Goal: Task Accomplishment & Management: Complete application form

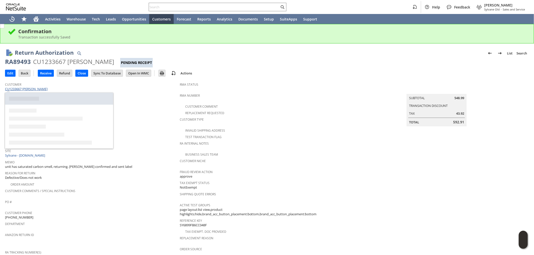
click at [35, 89] on link "CU1233667 Alexandra Lydon" at bounding box center [27, 89] width 44 height 5
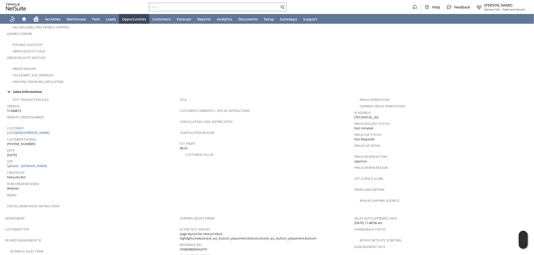
scroll to position [194, 0]
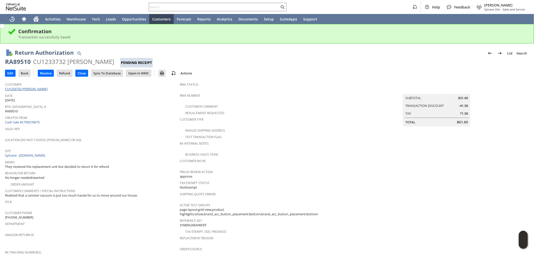
click at [39, 88] on link "CU1233732 Olutoyin Demuren" at bounding box center [27, 89] width 44 height 5
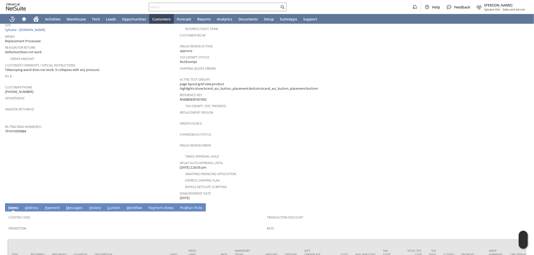
scroll to position [94, 0]
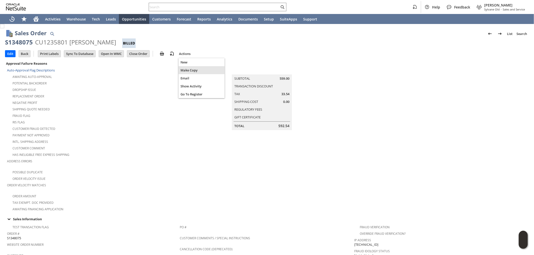
click at [189, 70] on span "Make Copy" at bounding box center [201, 70] width 42 height 5
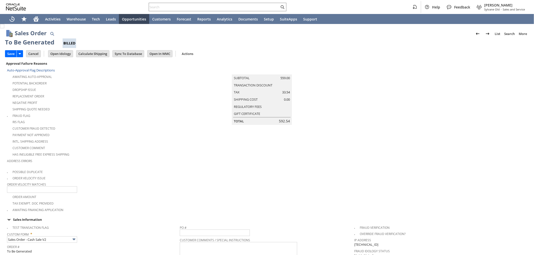
scroll to position [83, 0]
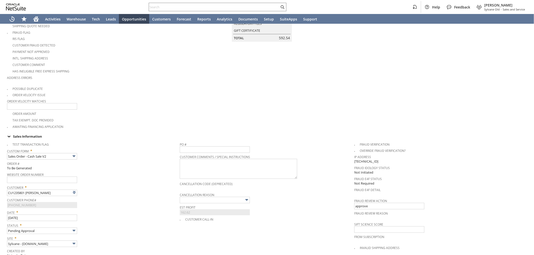
type input "Headquarters - Phone/Fax"
type input "mi16311"
type input "559.00"
type input "OK"
type input "Make Copy"
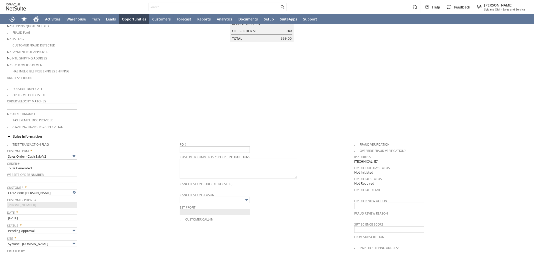
scroll to position [343, 0]
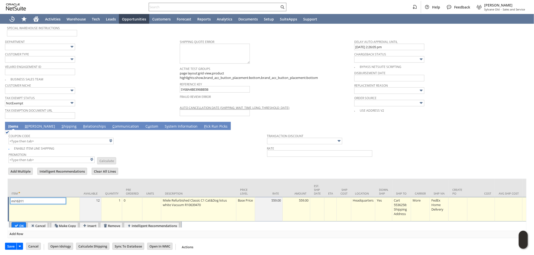
type input "Intelligent Recommendations ⁰"
click at [249, 201] on div "Base Price" at bounding box center [245, 200] width 16 height 5
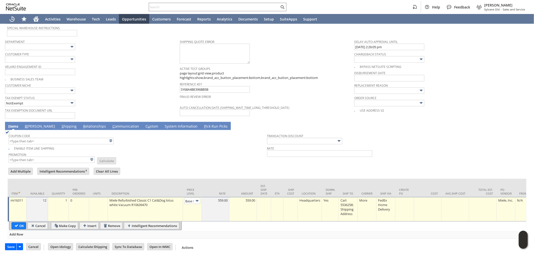
scroll to position [0, 8]
click at [191, 198] on input "Base Price" at bounding box center [192, 201] width 16 height 6
type input "Custom"
click at [218, 203] on td at bounding box center [216, 209] width 28 height 25
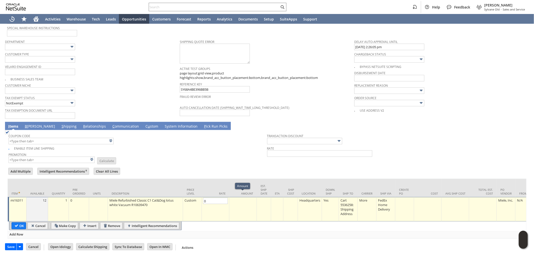
type input "0.00"
click at [245, 199] on td at bounding box center [243, 209] width 28 height 25
type input "0.00"
click at [18, 223] on input "OK" at bounding box center [19, 226] width 14 height 7
type input "Add"
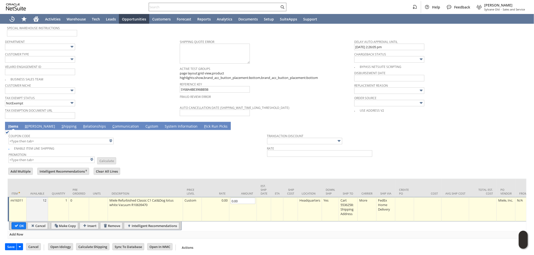
type input "Copy Previous"
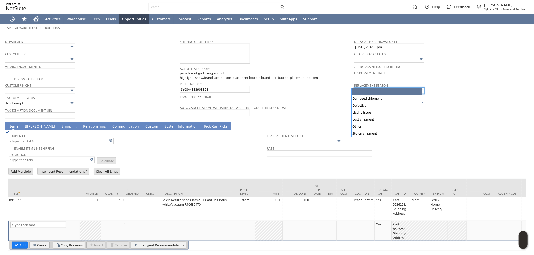
click at [391, 88] on input "text" at bounding box center [389, 91] width 70 height 7
type input "Defective"
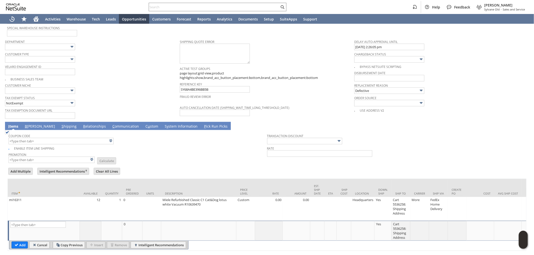
click at [22, 122] on td "B illing" at bounding box center [40, 126] width 37 height 8
click at [24, 124] on link "B illing" at bounding box center [40, 127] width 33 height 6
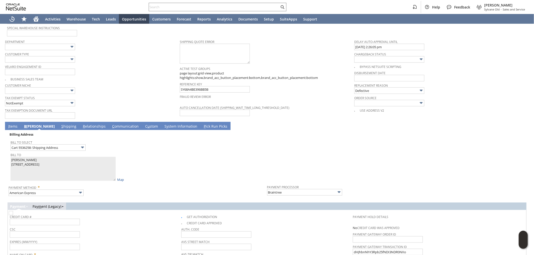
click at [13, 211] on img at bounding box center [11, 213] width 4 height 4
checkbox input "false"
click at [4, 154] on div "Sales Order List Search More Add To Shortcuts To Be Generated Billed Go Save Sa…" at bounding box center [267, 8] width 534 height 655
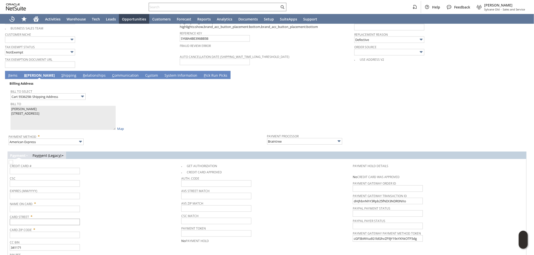
scroll to position [399, 0]
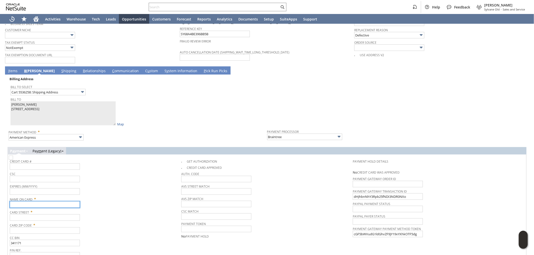
click at [38, 202] on input "text" at bounding box center [45, 205] width 70 height 7
paste input "Liam Guenther"
type input "Liam Guenther"
click at [8, 103] on td "Billing Address Bill To Select Cart 5536258: Shipping Address Bill To Liam Guen…" at bounding box center [267, 109] width 519 height 68
click at [40, 215] on input "text" at bounding box center [45, 218] width 70 height 7
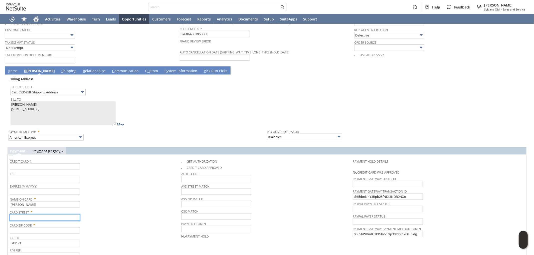
paste input "7864 Mine Run Rd"
type input "7864 Mine Run Rd"
click at [43, 228] on input "text" at bounding box center [45, 231] width 70 height 7
paste input "21076"
type input "21076"
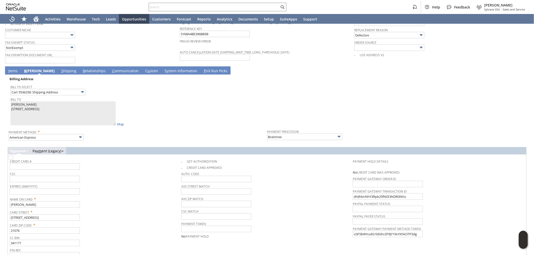
click at [154, 222] on span "Card Zip Code *" at bounding box center [94, 225] width 169 height 6
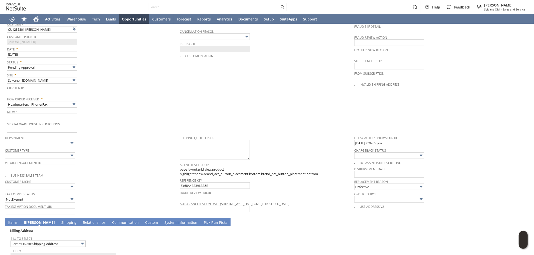
scroll to position [232, 0]
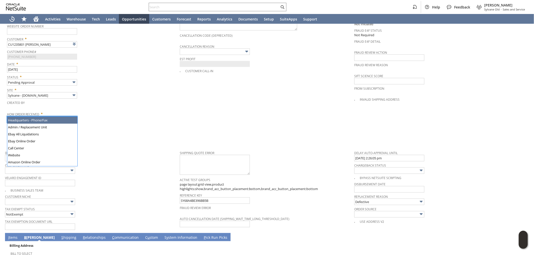
click at [54, 116] on input "Headquarters - Phone/Fax" at bounding box center [42, 119] width 70 height 7
type input "Admin / Replacement Unit"
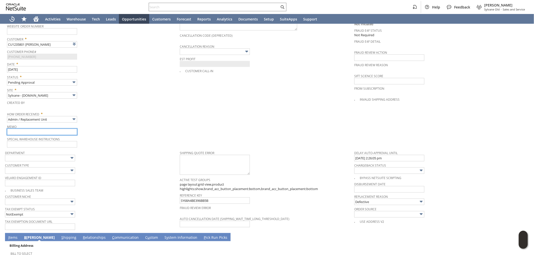
click at [57, 129] on input "text" at bounding box center [42, 132] width 70 height 7
type input "r"
type input "Replacement order"
click at [166, 123] on span "Memo" at bounding box center [92, 126] width 170 height 6
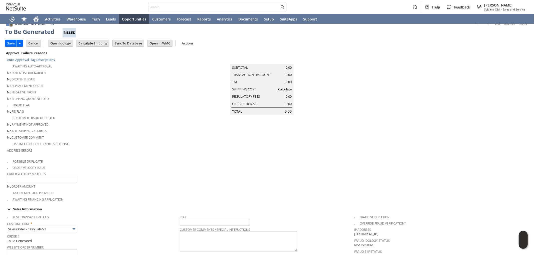
scroll to position [0, 0]
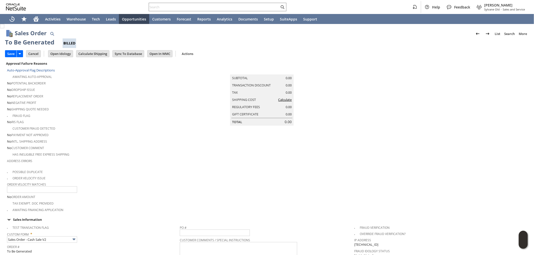
click at [290, 102] on link "Calculate" at bounding box center [285, 100] width 14 height 5
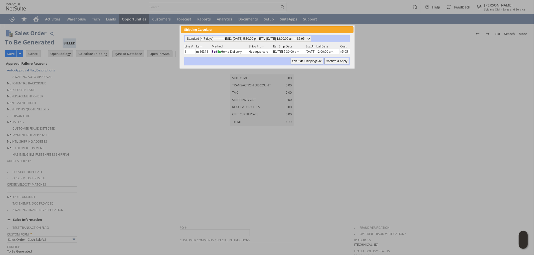
click at [311, 59] on input "Override Shipping/Tax" at bounding box center [306, 61] width 33 height 7
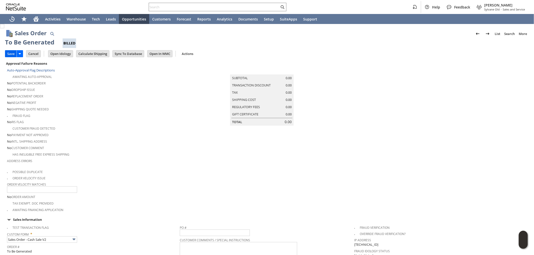
click at [9, 54] on input "Save" at bounding box center [10, 54] width 11 height 7
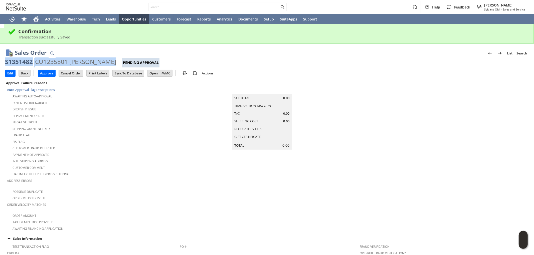
drag, startPoint x: 111, startPoint y: 61, endPoint x: 0, endPoint y: 60, distance: 110.4
click at [170, 9] on input "text" at bounding box center [214, 7] width 130 height 6
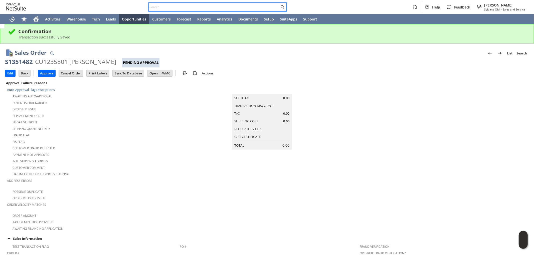
paste input "RA89437"
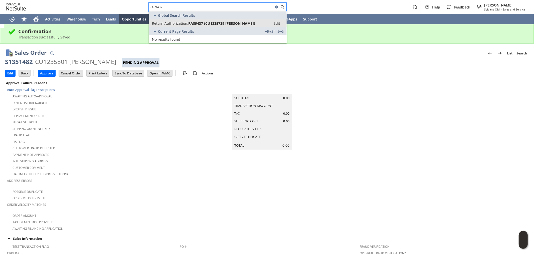
type input "RA89437"
click at [236, 24] on span "RA89437 (CU1235739 Adam Cherry)" at bounding box center [221, 23] width 67 height 5
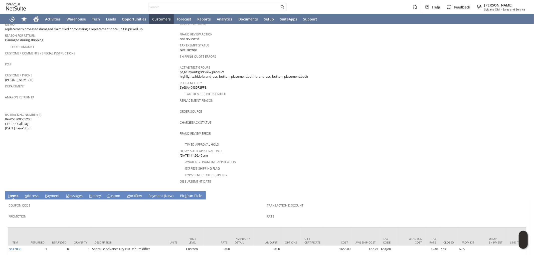
scroll to position [30, 0]
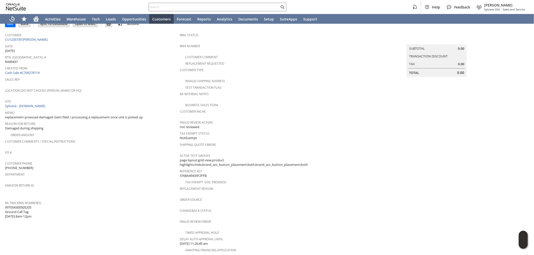
click at [33, 37] on span "Customer" at bounding box center [91, 35] width 172 height 6
click at [30, 38] on link "CU1235739 [PERSON_NAME]" at bounding box center [27, 39] width 44 height 5
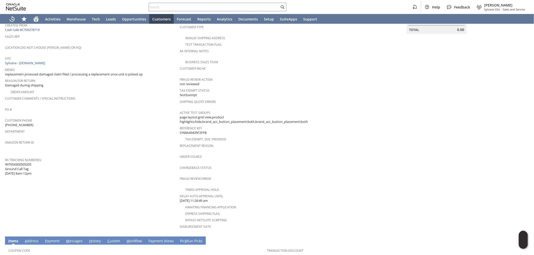
scroll to position [58, 0]
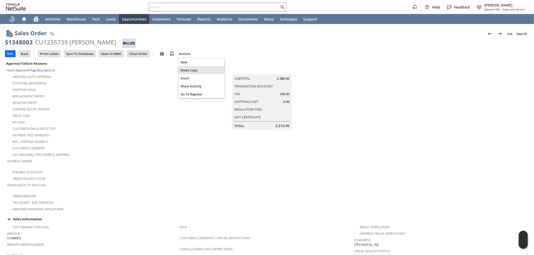
click at [188, 68] on div "Make Copy" at bounding box center [201, 70] width 46 height 8
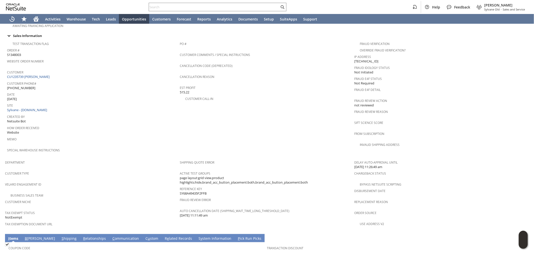
scroll to position [194, 0]
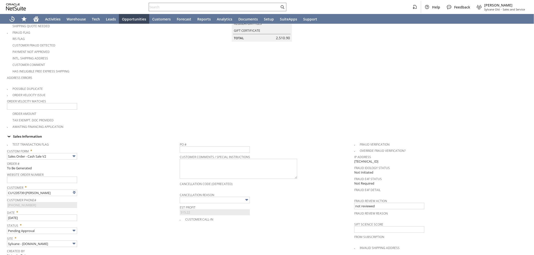
scroll to position [147, 0]
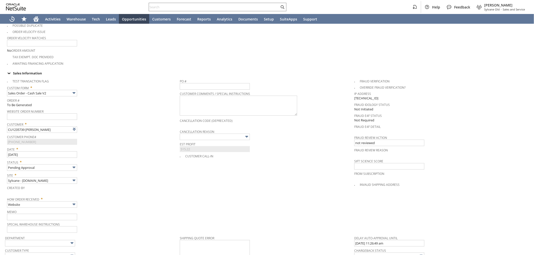
type input "Headquarters - Phone/Fax"
type input "Make Copy"
type input "Intelligent Recommendations¹⁰"
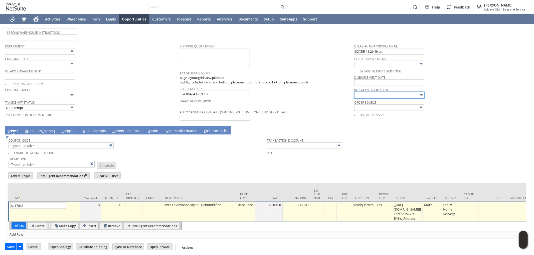
click at [375, 92] on input "text" at bounding box center [389, 95] width 70 height 7
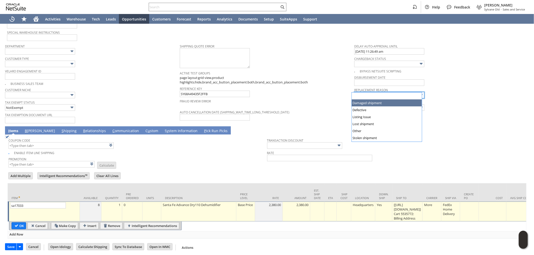
type input "Damaged shipment"
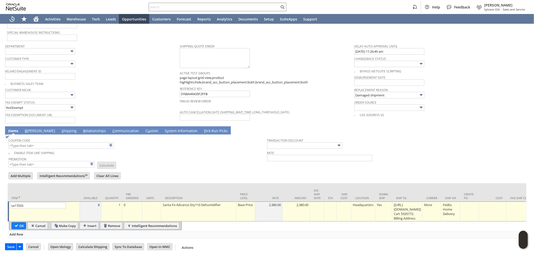
click at [240, 207] on td "Base Price" at bounding box center [245, 212] width 19 height 20
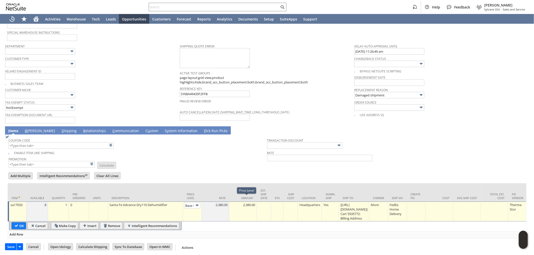
scroll to position [0, 8]
click at [193, 203] on input "Base Price" at bounding box center [192, 206] width 16 height 6
click at [193, 203] on input "Mark...rice" at bounding box center [192, 206] width 16 height 6
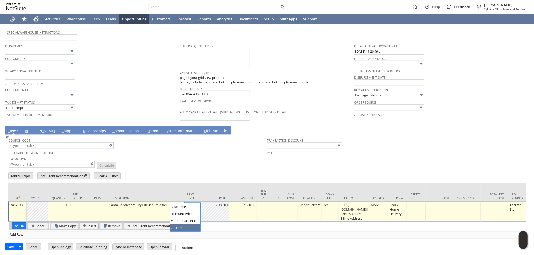
type input "Custom"
click at [217, 204] on td at bounding box center [216, 212] width 28 height 20
type input "0.00"
click at [246, 203] on td "0.00" at bounding box center [243, 212] width 28 height 20
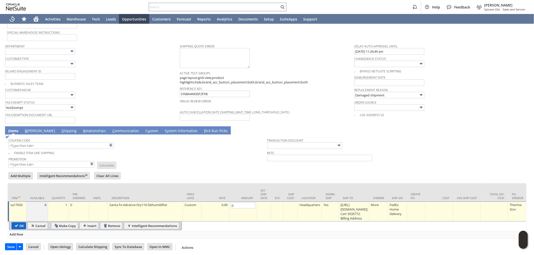
type input "0.00"
click at [21, 223] on input "OK" at bounding box center [19, 226] width 14 height 7
type input "Add"
type input "Copy Previous"
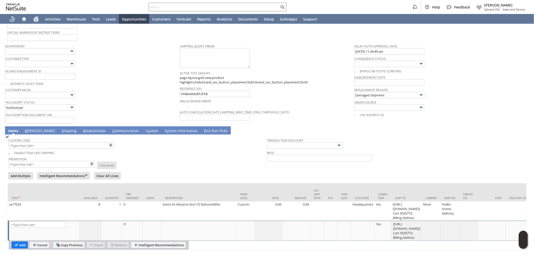
click at [31, 129] on link "B illing" at bounding box center [40, 132] width 33 height 6
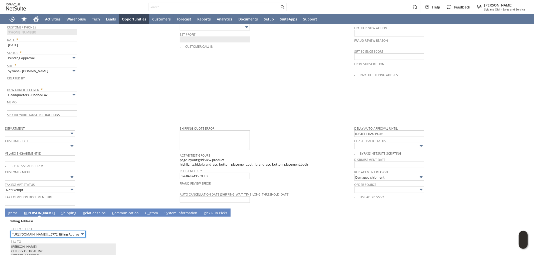
scroll to position [172, 0]
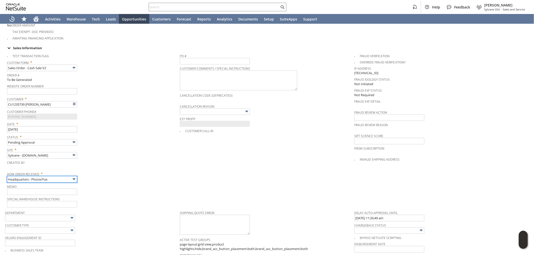
click at [51, 176] on input "Headquarters - Phone/Fax" at bounding box center [42, 179] width 70 height 7
type input "Admin / Replacement Unit"
click at [43, 189] on input "text" at bounding box center [42, 192] width 70 height 7
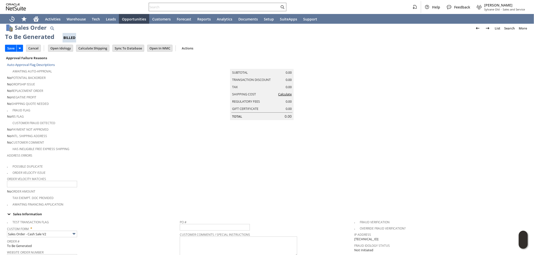
scroll to position [0, 0]
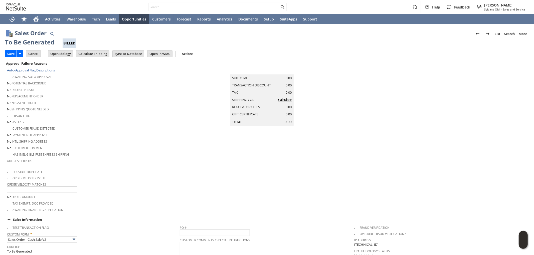
type input "Replacement order"
click at [281, 102] on link "Calculate" at bounding box center [285, 100] width 14 height 5
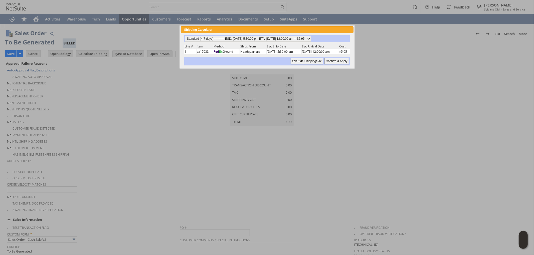
click at [312, 60] on input "Override Shipping/Tax" at bounding box center [306, 61] width 33 height 7
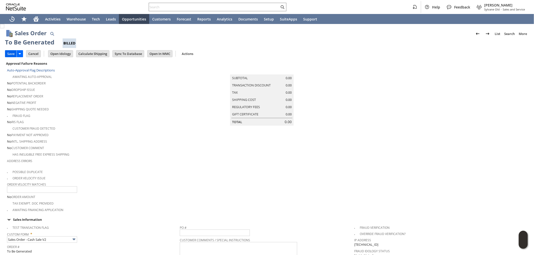
click at [8, 53] on input "Save" at bounding box center [10, 54] width 11 height 7
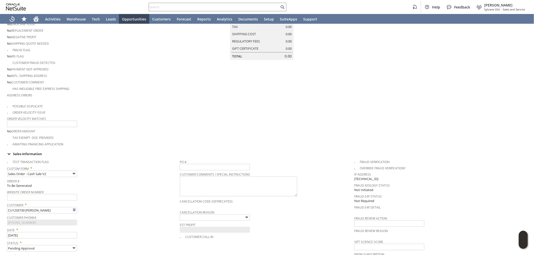
scroll to position [54, 0]
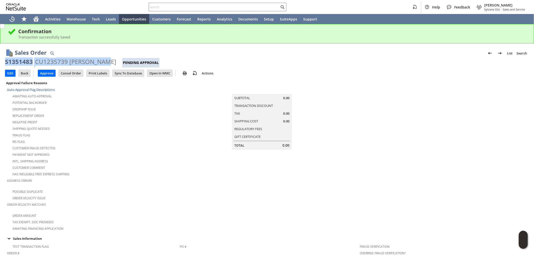
drag, startPoint x: 104, startPoint y: 63, endPoint x: 4, endPoint y: 65, distance: 100.1
copy div "S1351483 CU1235739 [PERSON_NAME]"
click at [188, 5] on input "text" at bounding box center [214, 7] width 130 height 6
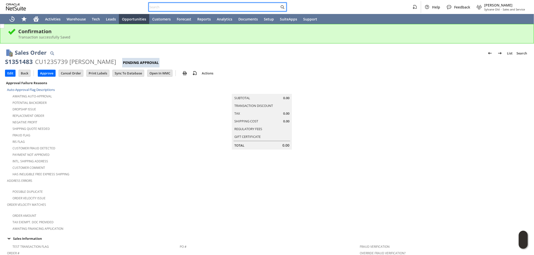
paste input "RA89512"
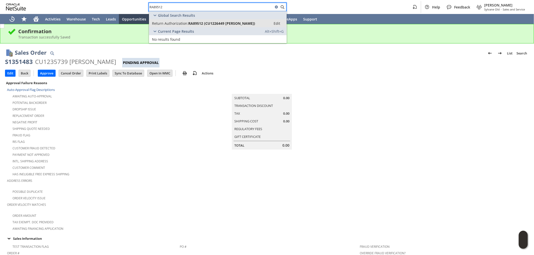
type input "RA89512"
click at [201, 23] on span "RA89512 (CU1226449 JOHNNIE HOLLOWAY)" at bounding box center [221, 23] width 67 height 5
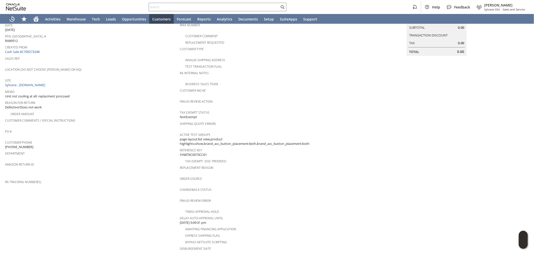
scroll to position [20, 0]
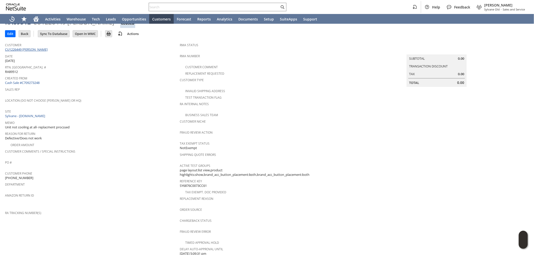
click at [32, 51] on link "CU1226449 [PERSON_NAME]" at bounding box center [27, 49] width 44 height 5
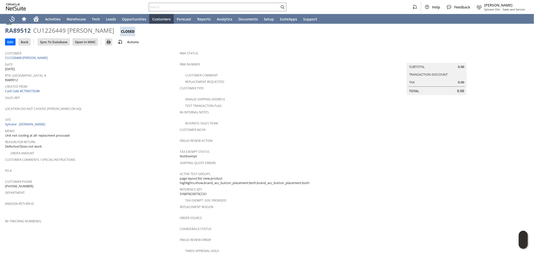
scroll to position [0, 0]
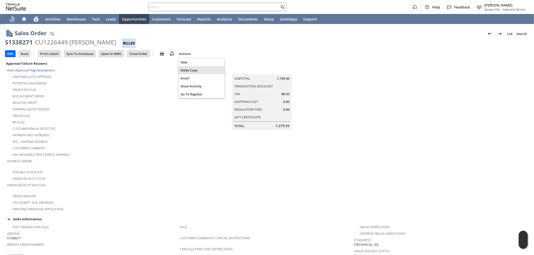
click at [188, 71] on span "Make Copy" at bounding box center [201, 70] width 42 height 5
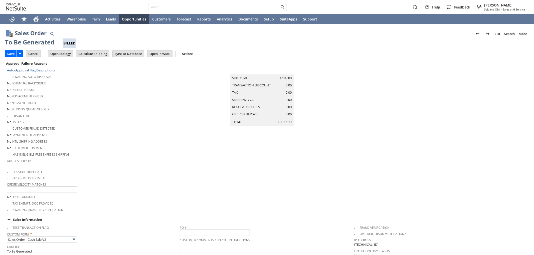
type input "Headquarters - Phone/Fax"
type input "Make Copy"
type input "Intelligent Recommendations ⁰"
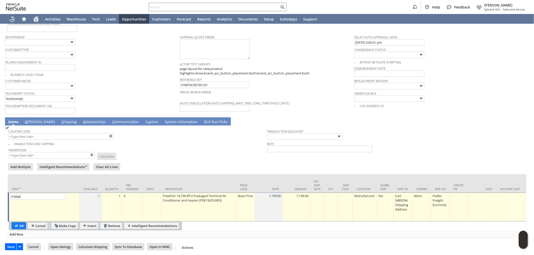
click at [240, 201] on td "Base Price" at bounding box center [245, 207] width 19 height 29
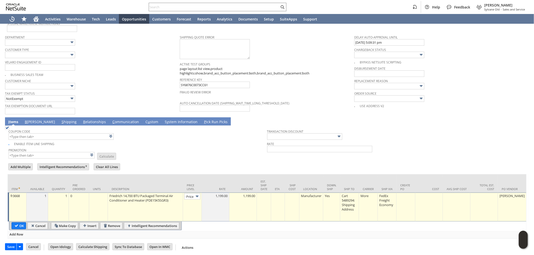
scroll to position [0, 0]
drag, startPoint x: 201, startPoint y: 194, endPoint x: 194, endPoint y: 193, distance: 7.0
click at [199, 194] on td "Base Price" at bounding box center [192, 207] width 19 height 29
click at [193, 194] on div "Base Price" at bounding box center [192, 197] width 16 height 6
type input "Custom"
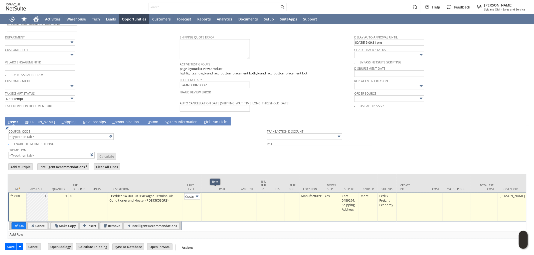
click at [224, 201] on td at bounding box center [216, 207] width 28 height 29
drag, startPoint x: 208, startPoint y: 192, endPoint x: 188, endPoint y: 193, distance: 20.5
type input "0.00"
click at [245, 193] on td "0.00" at bounding box center [243, 207] width 28 height 29
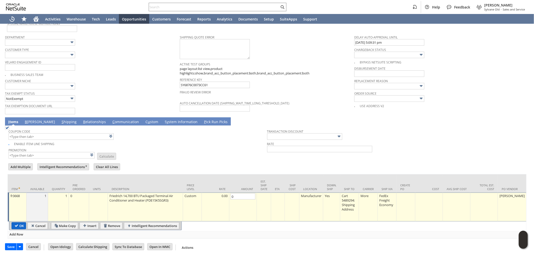
type input "0.00"
click at [22, 223] on input "OK" at bounding box center [19, 226] width 14 height 7
type input "Add"
type input "Copy Previous"
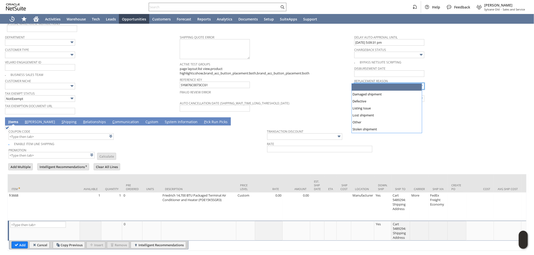
click at [378, 83] on input "text" at bounding box center [389, 86] width 70 height 7
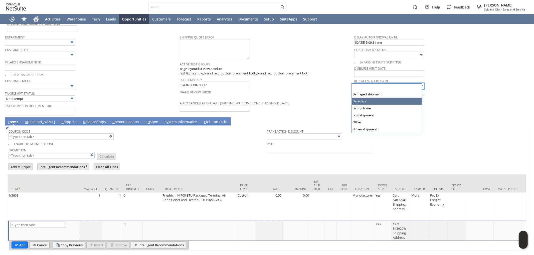
type input "Defective"
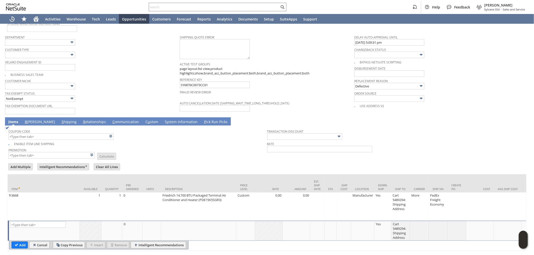
click at [24, 120] on link "B illing" at bounding box center [40, 123] width 33 height 6
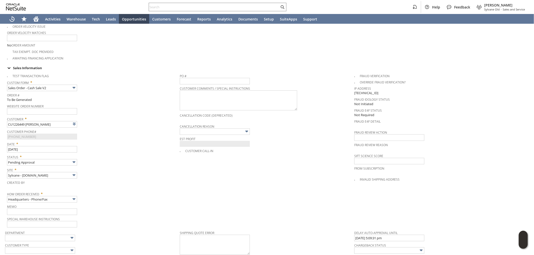
scroll to position [125, 0]
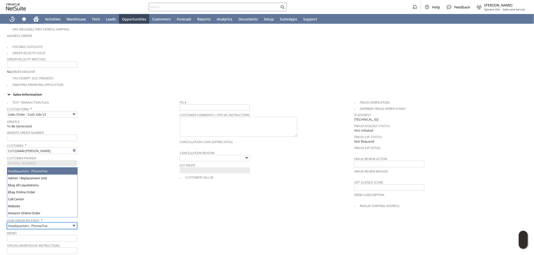
click at [55, 223] on input "Headquarters - Phone/Fax" at bounding box center [42, 226] width 70 height 7
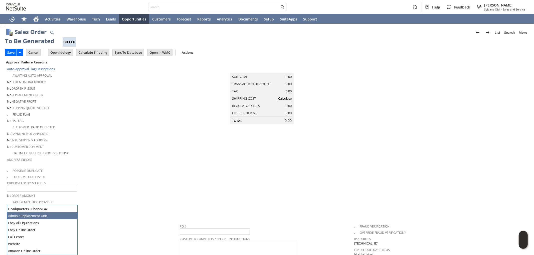
scroll to position [0, 0]
click at [35, 54] on input "Cancel" at bounding box center [33, 54] width 14 height 7
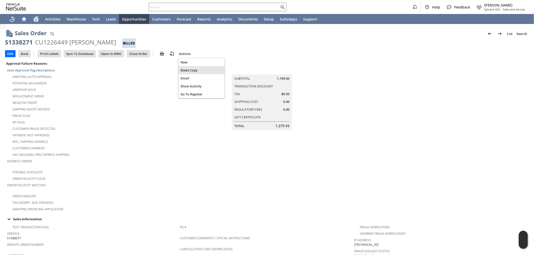
click at [196, 72] on span "Make Copy" at bounding box center [201, 70] width 42 height 5
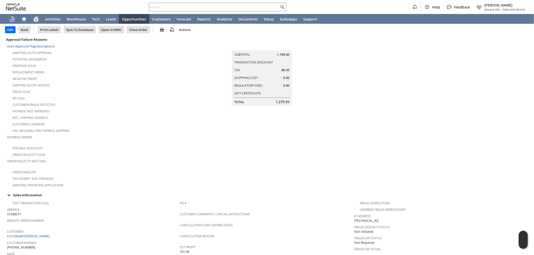
scroll to position [83, 0]
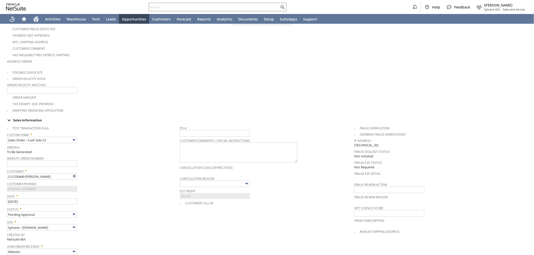
scroll to position [111, 0]
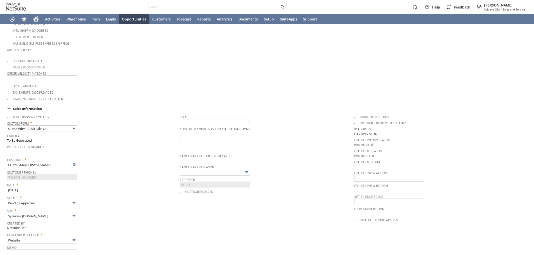
type input "Headquarters - Phone/Fax"
type input "fr3668"
type input "OK"
type input "Make Copy"
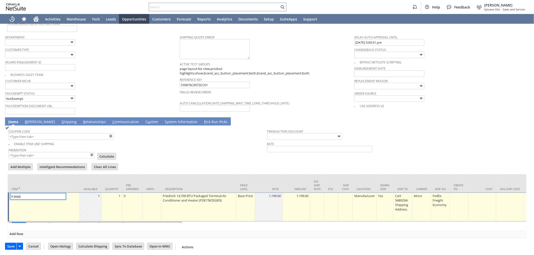
scroll to position [348, 0]
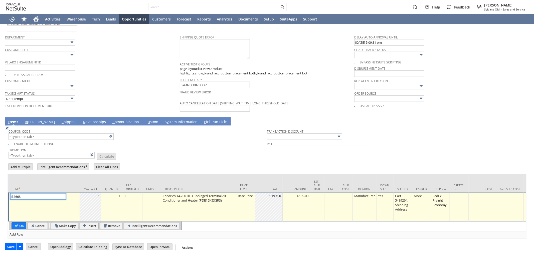
type input "Intelligent Recommendations ⁰"
click at [251, 201] on td "Base Price" at bounding box center [245, 207] width 19 height 29
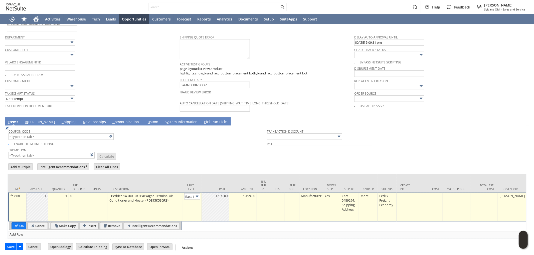
scroll to position [0, 8]
click at [193, 194] on input "Base Price" at bounding box center [192, 197] width 16 height 6
drag, startPoint x: 185, startPoint y: 218, endPoint x: 215, endPoint y: 198, distance: 36.0
type input "Custom"
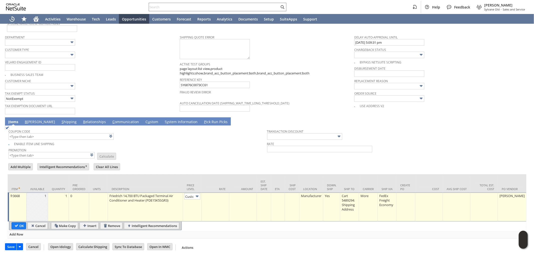
click at [219, 196] on td at bounding box center [216, 207] width 28 height 29
type input "0.00"
click at [249, 194] on td at bounding box center [243, 207] width 28 height 29
type input "0.00"
click at [19, 223] on input "OK" at bounding box center [19, 226] width 14 height 7
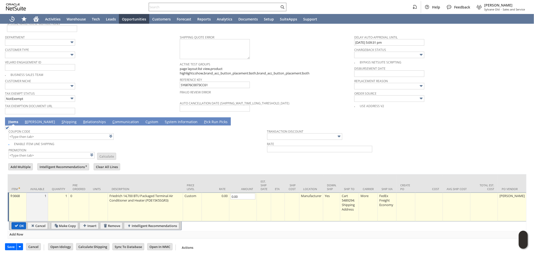
type input "Add"
type input "Copy Previous"
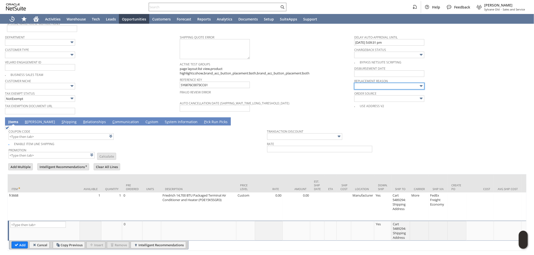
click at [385, 83] on input "text" at bounding box center [389, 86] width 70 height 7
type input "Defective"
click at [29, 120] on link "B [PERSON_NAME]" at bounding box center [40, 123] width 33 height 6
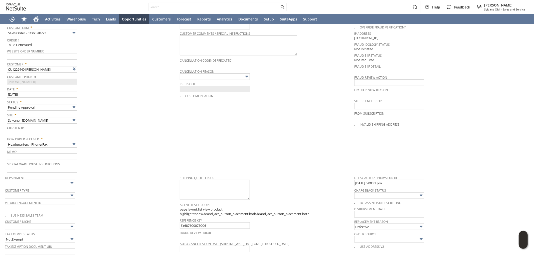
scroll to position [181, 0]
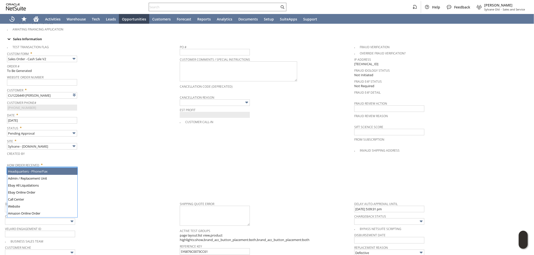
click at [46, 167] on input "Headquarters - Phone/Fax" at bounding box center [42, 170] width 70 height 7
type input "Admin / Replacement Unit"
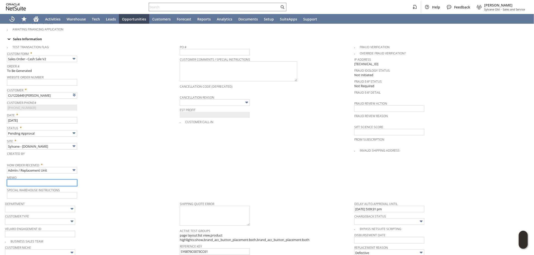
click at [56, 180] on input "text" at bounding box center [42, 183] width 70 height 7
type input "Replacement order"
click at [216, 172] on td "PO # Customer Comments / Special Instructions Cancellation Code (deprecated) Ca…" at bounding box center [267, 120] width 175 height 157
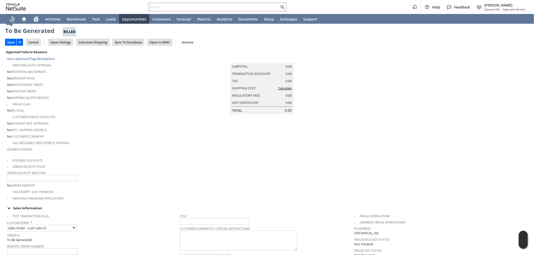
scroll to position [0, 0]
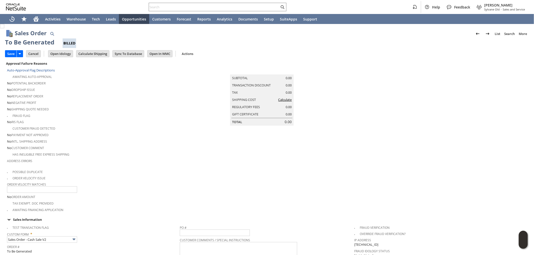
click at [282, 102] on link "Calculate" at bounding box center [285, 100] width 14 height 5
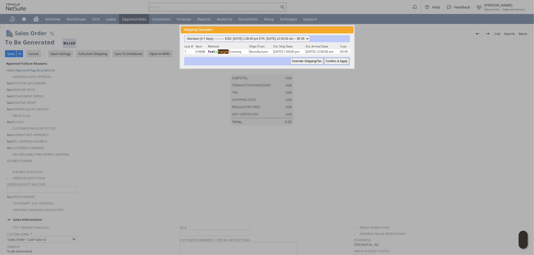
click at [317, 61] on input "Override Shipping/Tax" at bounding box center [306, 61] width 33 height 7
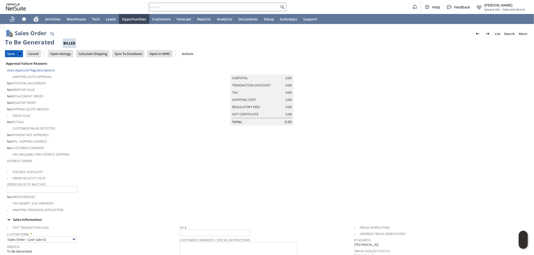
click at [7, 55] on input "Save" at bounding box center [10, 54] width 11 height 7
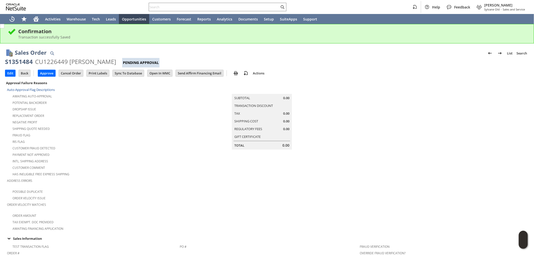
drag, startPoint x: 127, startPoint y: 61, endPoint x: 10, endPoint y: 56, distance: 116.4
click at [5, 60] on div "S1351484 CU1226449 [PERSON_NAME] Pending Approval" at bounding box center [267, 63] width 524 height 10
copy div "S1351484 CU1226449 [PERSON_NAME]"
